Goal: Information Seeking & Learning: Learn about a topic

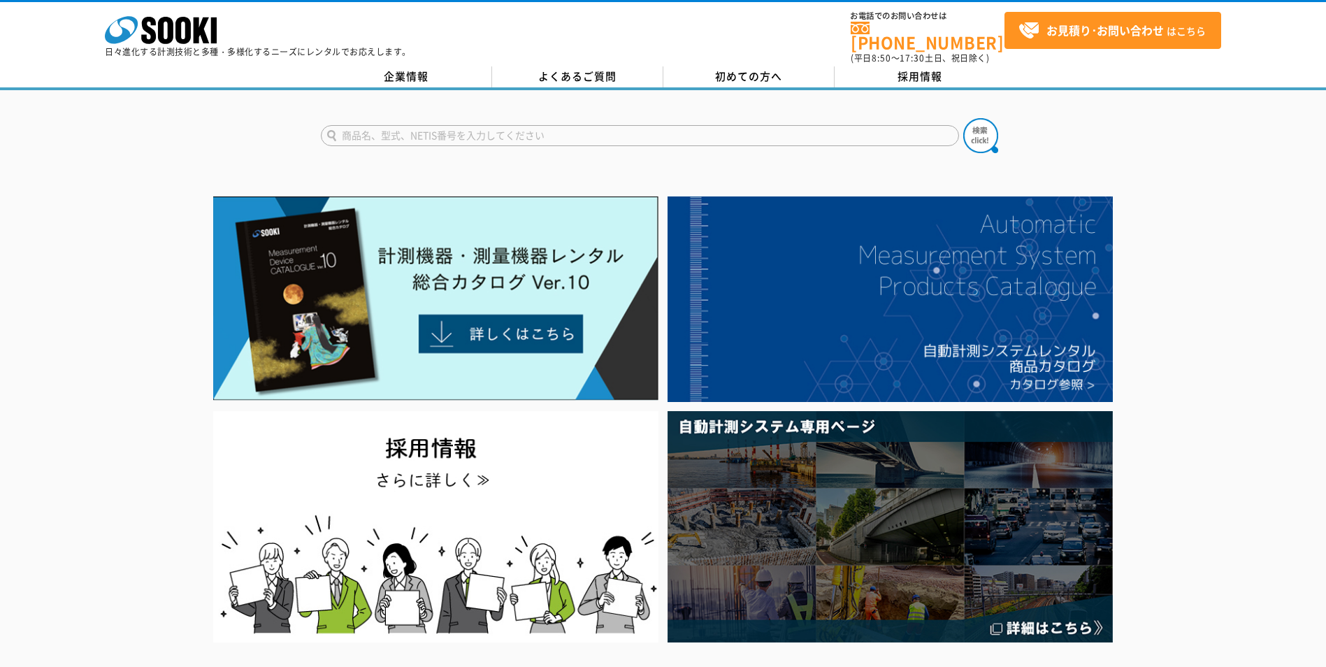
click at [436, 125] on input "text" at bounding box center [640, 135] width 638 height 21
type input "FG150KL"
click at [963, 118] on button at bounding box center [980, 135] width 35 height 35
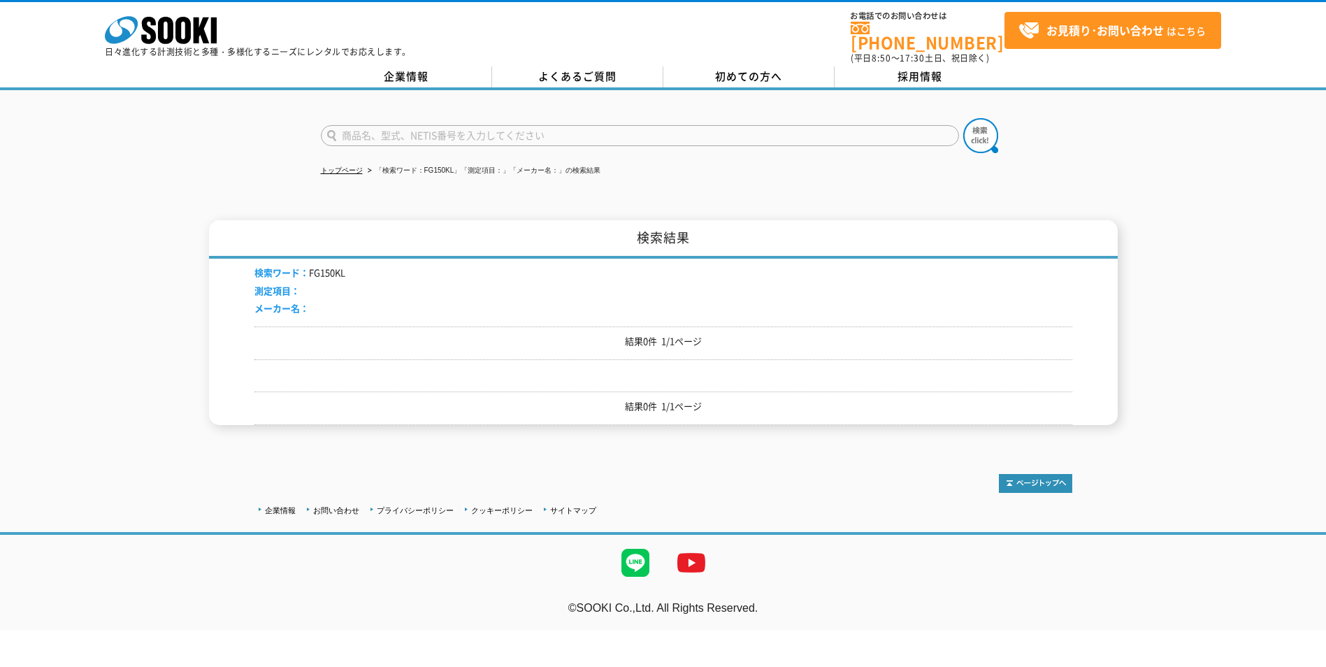
click at [790, 178] on div "トップページ 「検索ワード：FG150KL」「測定項目：」「メーカー名：」の検索結果 検索結果 検索ワード： FG150KL 測定項目： メーカー名： 結果0…" at bounding box center [663, 268] width 1326 height 356
click at [453, 132] on input "text" at bounding box center [640, 135] width 638 height 21
click at [453, 132] on input "FG-" at bounding box center [640, 135] width 638 height 21
type input "FG-150KAL"
click at [963, 118] on button at bounding box center [980, 135] width 35 height 35
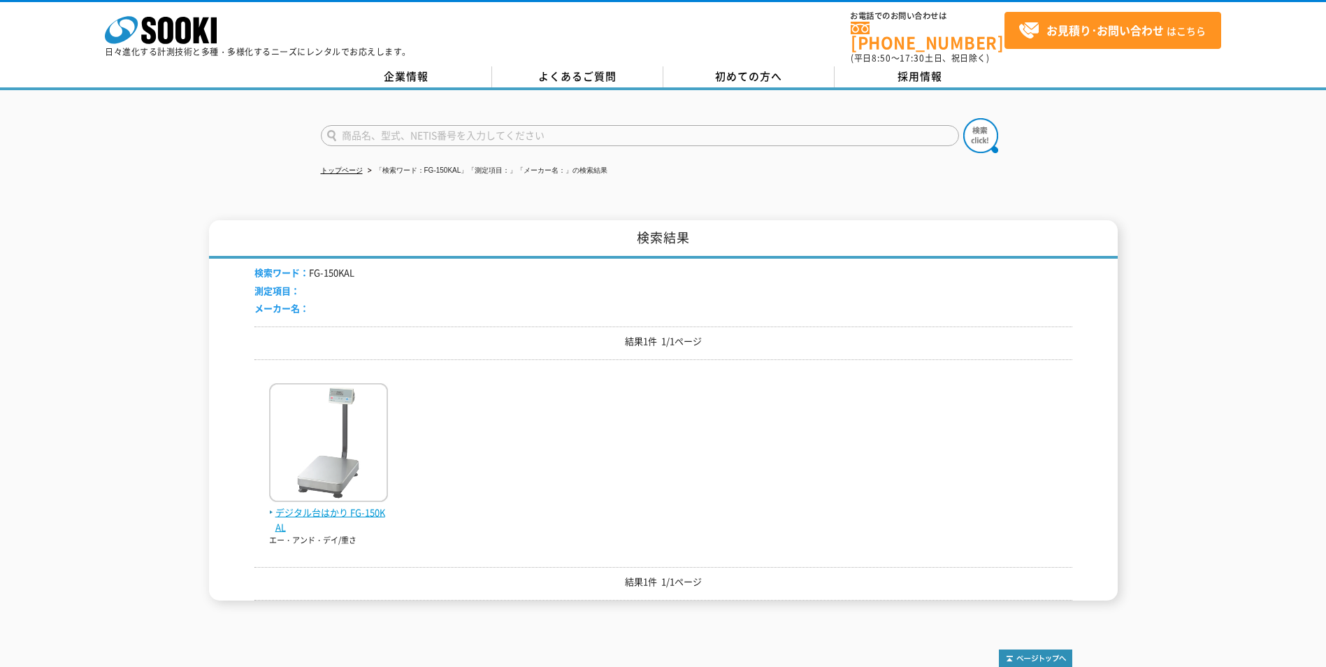
click at [294, 457] on img at bounding box center [328, 444] width 119 height 122
click at [315, 461] on img at bounding box center [328, 444] width 119 height 122
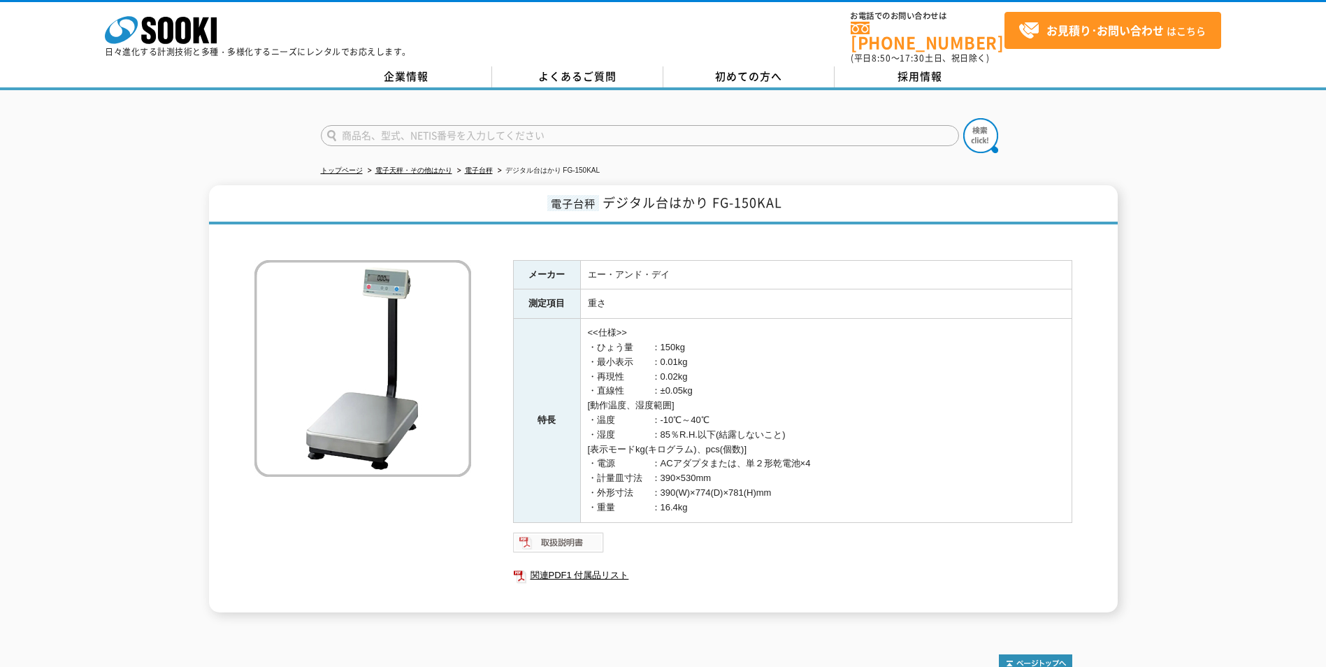
click at [570, 534] on img at bounding box center [559, 542] width 92 height 22
click at [672, 405] on td "<<仕様>> ・ひょう量　　：150kg ・最小表示　　：0.01kg ・再現性　　　：0.02kg ・直線性　　　：±0.05kg [動作温度、湿度範囲] …" at bounding box center [825, 420] width 491 height 203
drag, startPoint x: 820, startPoint y: 328, endPoint x: 821, endPoint y: 337, distance: 9.1
click at [821, 328] on td "<<仕様>> ・ひょう量　　：150kg ・最小表示　　：0.01kg ・再現性　　　：0.02kg ・直線性　　　：±0.05kg [動作温度、湿度範囲] …" at bounding box center [825, 420] width 491 height 203
click at [821, 340] on td "<<仕様>> ・ひょう量　　：150kg ・最小表示　　：0.01kg ・再現性　　　：0.02kg ・直線性　　　：±0.05kg [動作温度、湿度範囲] …" at bounding box center [825, 420] width 491 height 203
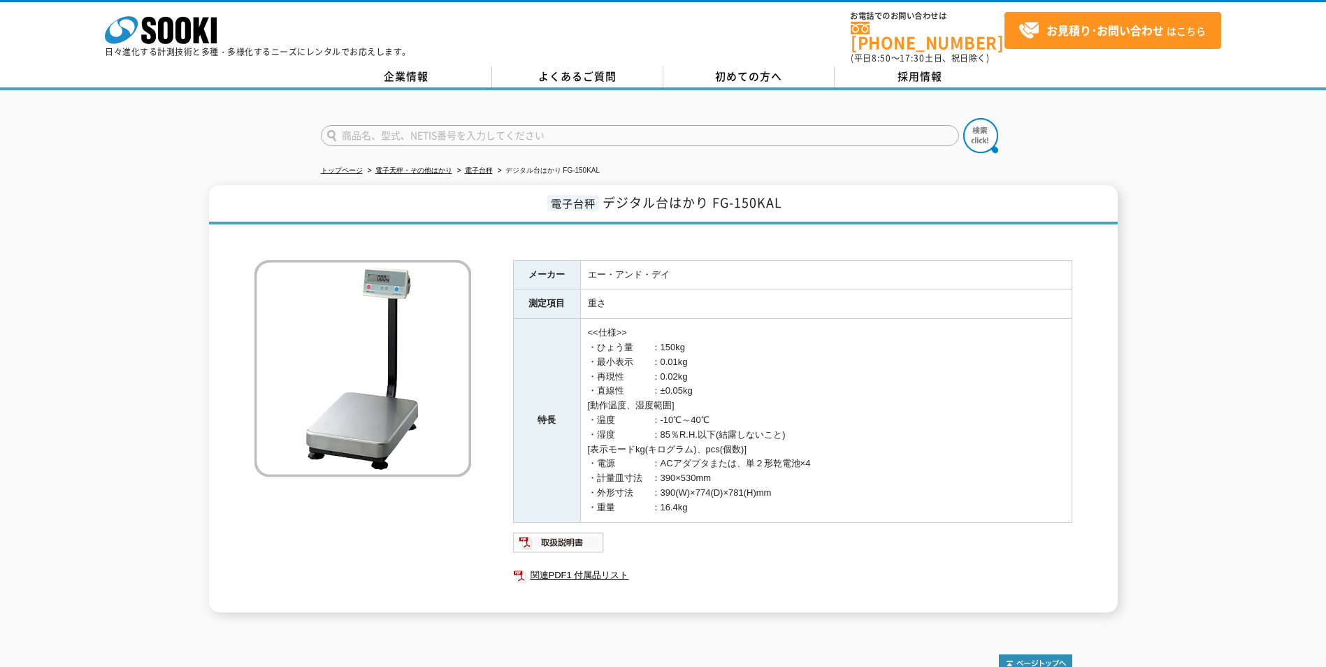
click at [818, 339] on td "<<仕様>> ・ひょう量　　：150kg ・最小表示　　：0.01kg ・再現性　　　：0.02kg ・直線性　　　：±0.05kg [動作温度、湿度範囲] …" at bounding box center [825, 420] width 491 height 203
click at [695, 289] on td "重さ" at bounding box center [825, 303] width 491 height 29
click at [577, 204] on h1 "電子台秤 デジタル台はかり FG-150KAL" at bounding box center [663, 204] width 909 height 39
